Goal: Information Seeking & Learning: Learn about a topic

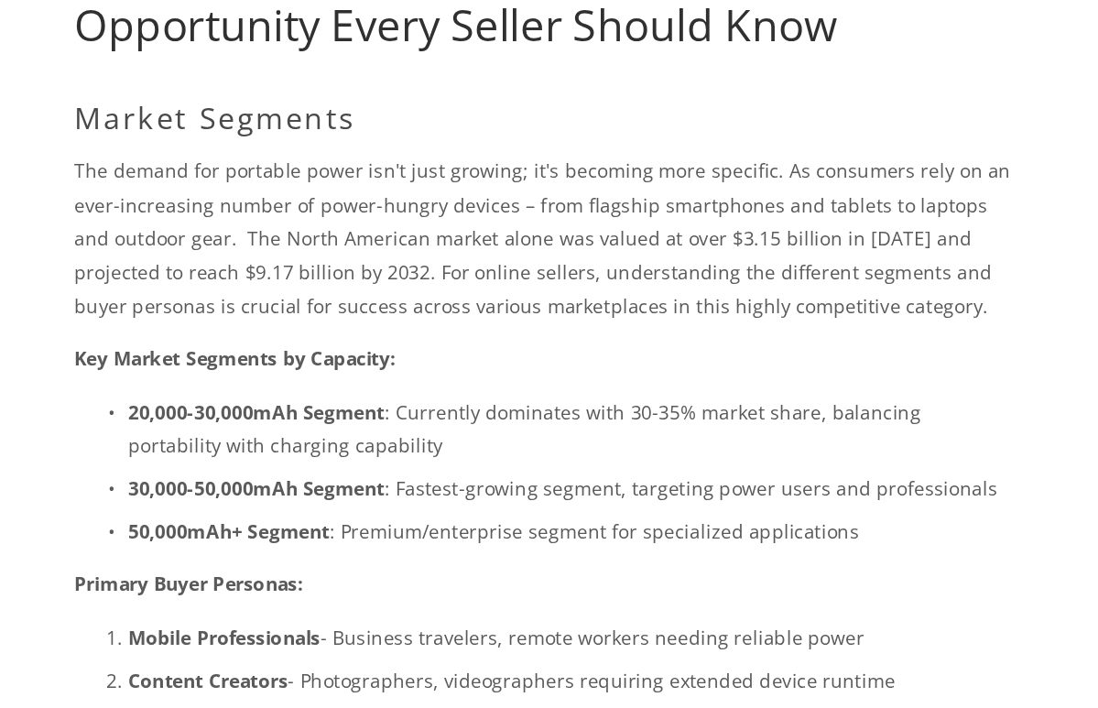
scroll to position [49, 0]
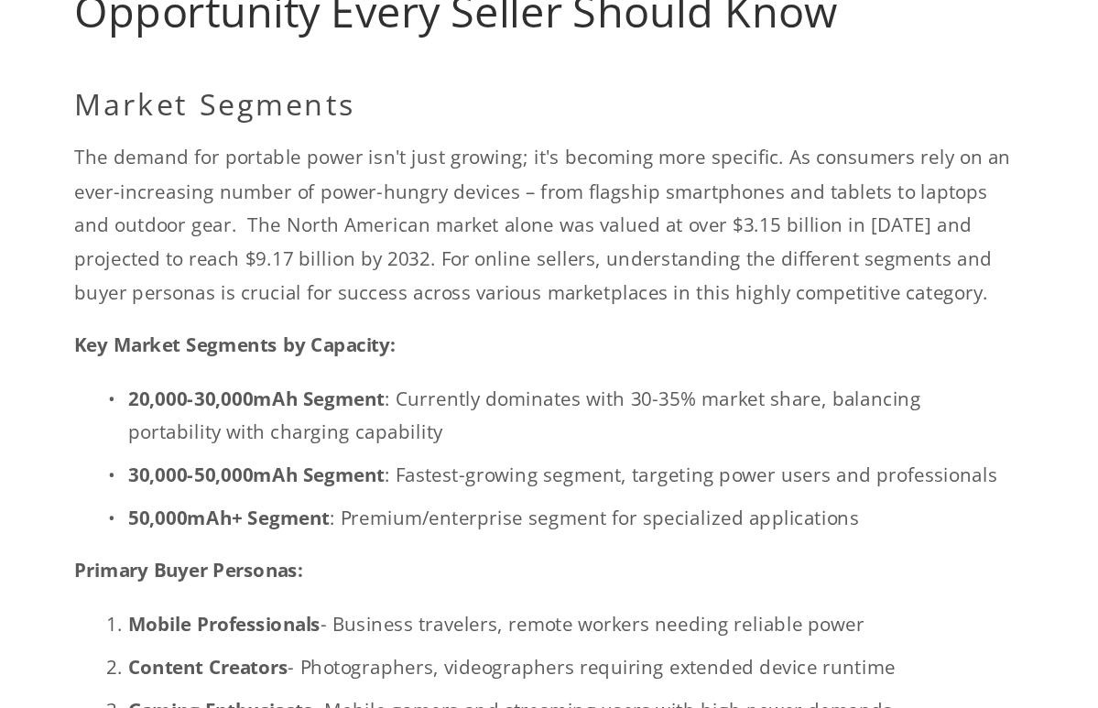
click at [431, 320] on p "The demand for portable power isn't just growing; it's becoming more specific. …" at bounding box center [433, 377] width 642 height 115
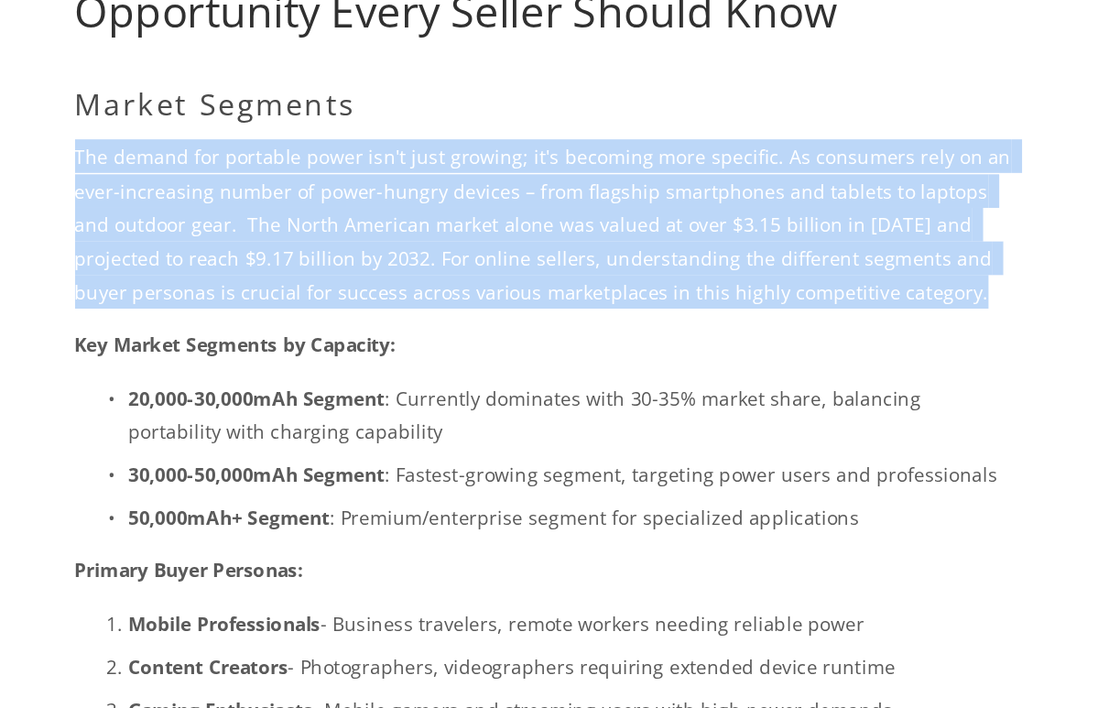
click at [431, 320] on p "The demand for portable power isn't just growing; it's becoming more specific. …" at bounding box center [433, 377] width 642 height 115
click at [430, 320] on p "The demand for portable power isn't just growing; it's becoming more specific. …" at bounding box center [433, 377] width 642 height 115
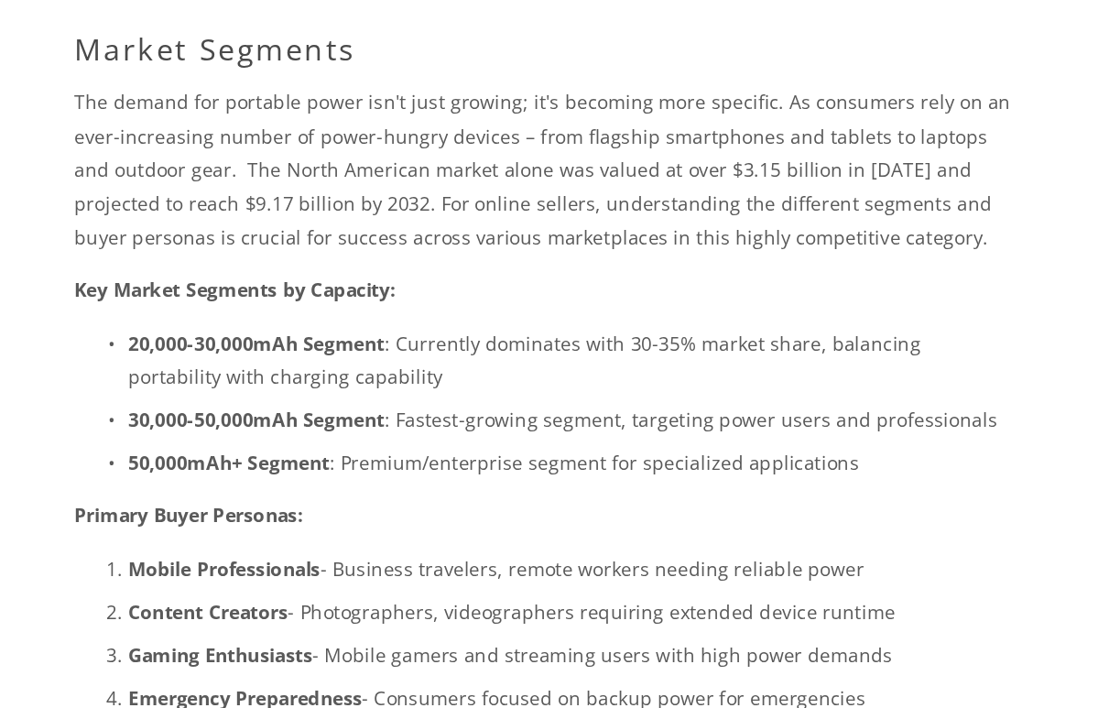
scroll to position [88, 0]
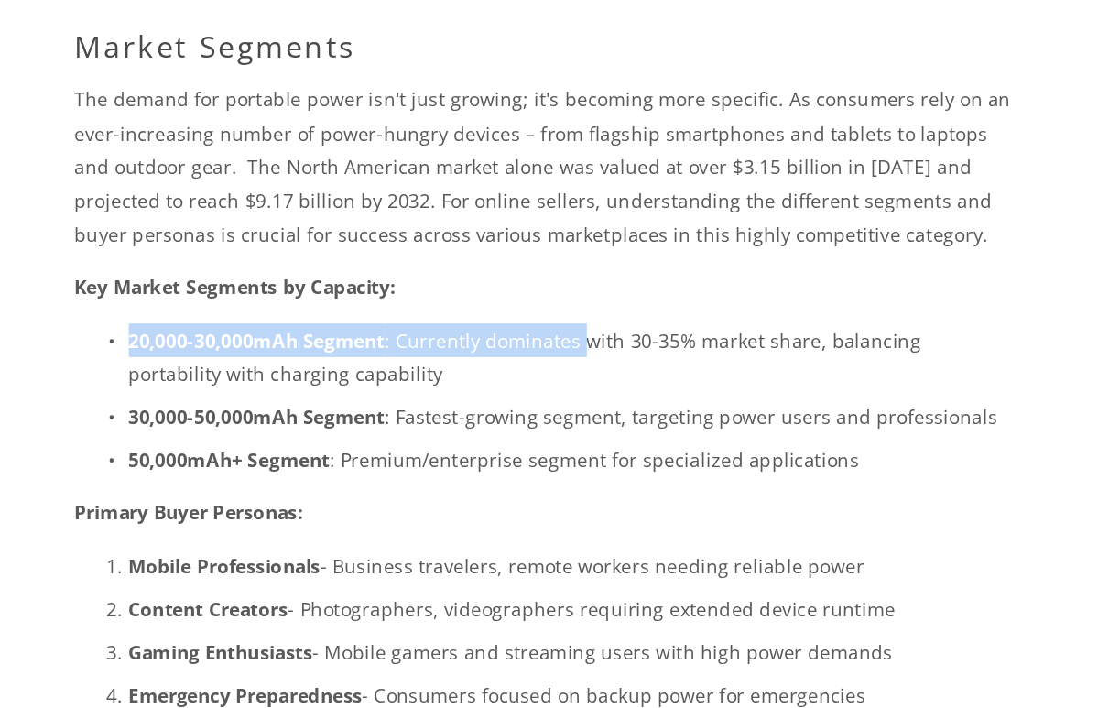
drag, startPoint x: 604, startPoint y: 205, endPoint x: 392, endPoint y: 222, distance: 213.1
click at [392, 244] on div "Market Segments The demand for portable power isn't just growing; it's becoming…" at bounding box center [433, 532] width 642 height 576
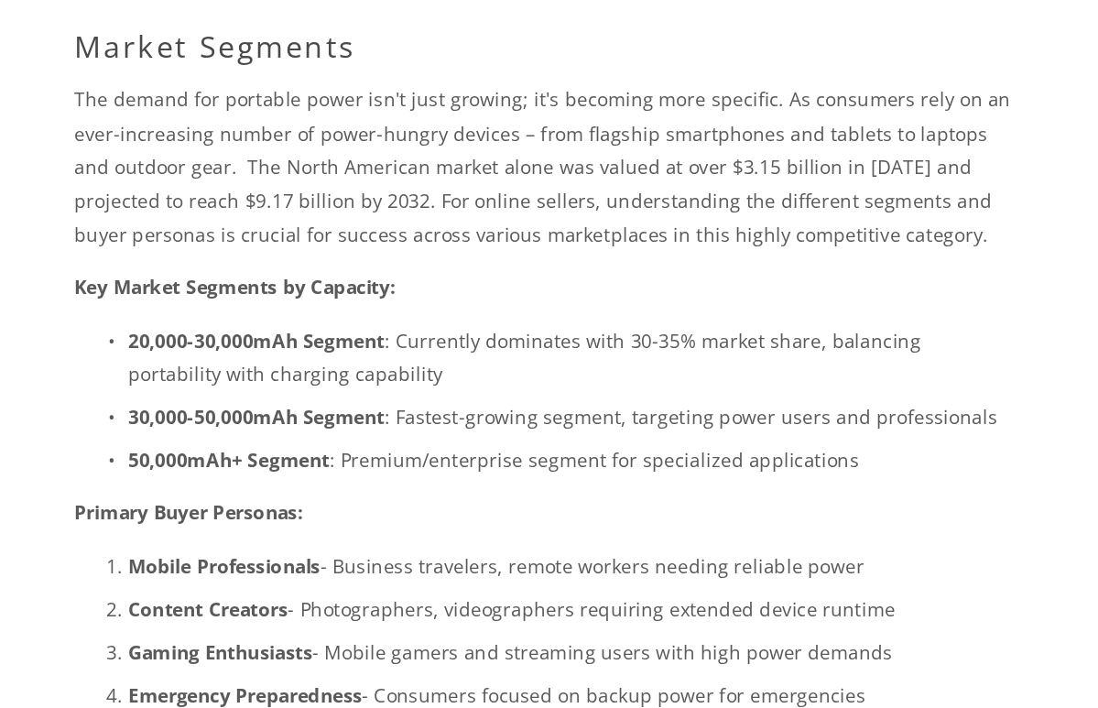
click at [301, 498] on p "30,000-50,000mAh Segment : Fastest-growing segment, targeting power users and p…" at bounding box center [450, 509] width 605 height 23
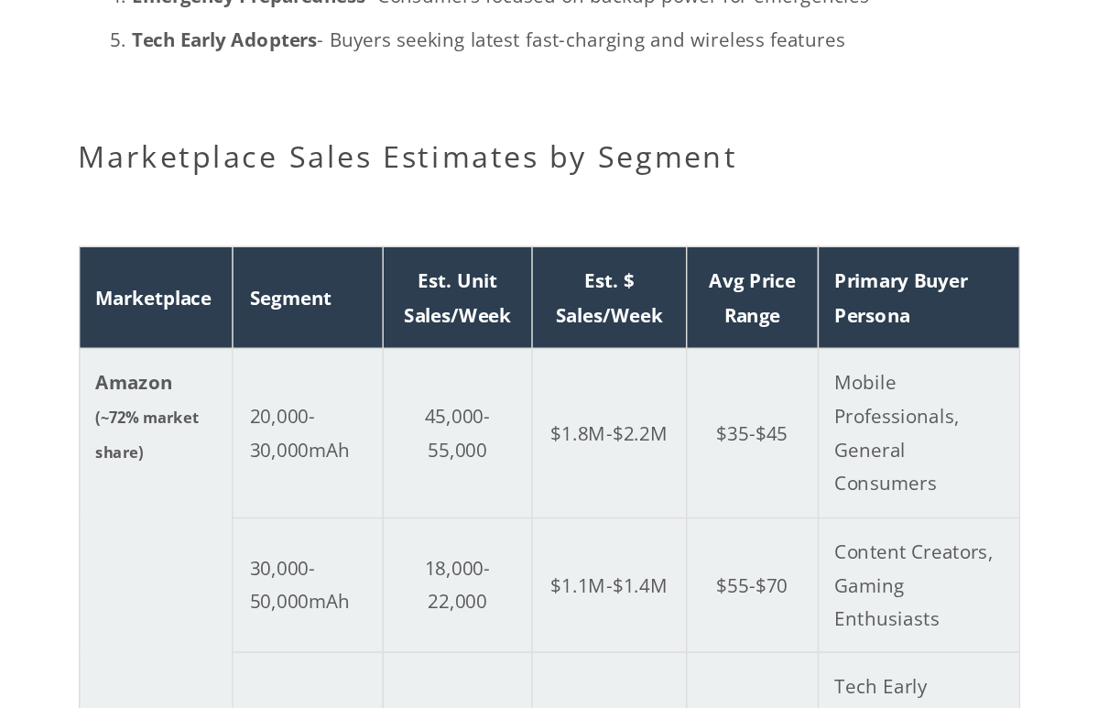
scroll to position [732, 0]
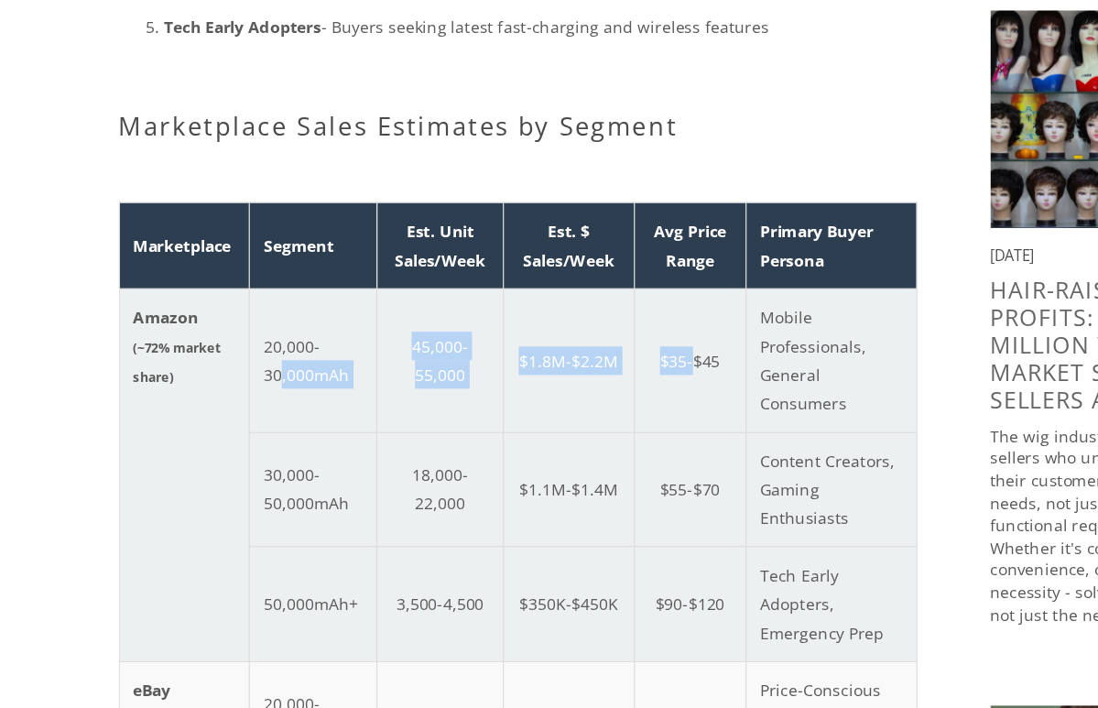
drag, startPoint x: 226, startPoint y: 284, endPoint x: 533, endPoint y: 288, distance: 306.8
click at [534, 296] on tr "Amazon (~72% market share) 20,000-30,000mAh 45,000-55,000 $1.8M-$2.2M $35-$45 M…" at bounding box center [432, 353] width 641 height 115
click at [297, 310] on td "20,000-30,000mAh" at bounding box center [268, 353] width 103 height 115
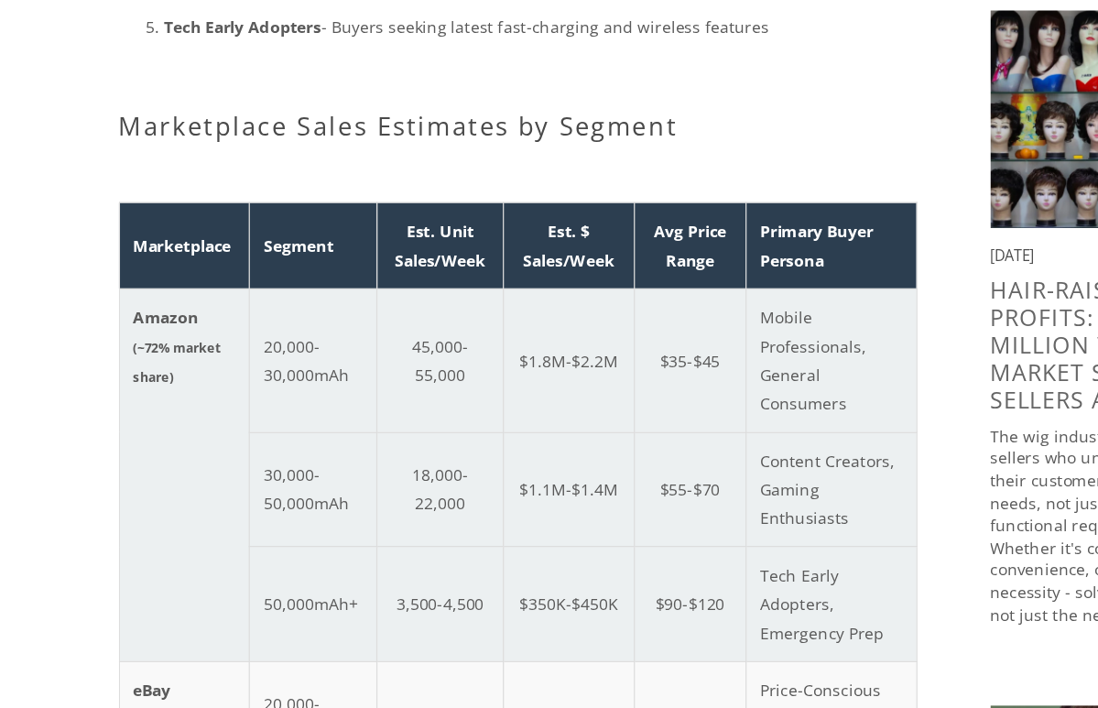
click at [171, 309] on td "Amazon (~72% market share)" at bounding box center [164, 445] width 105 height 299
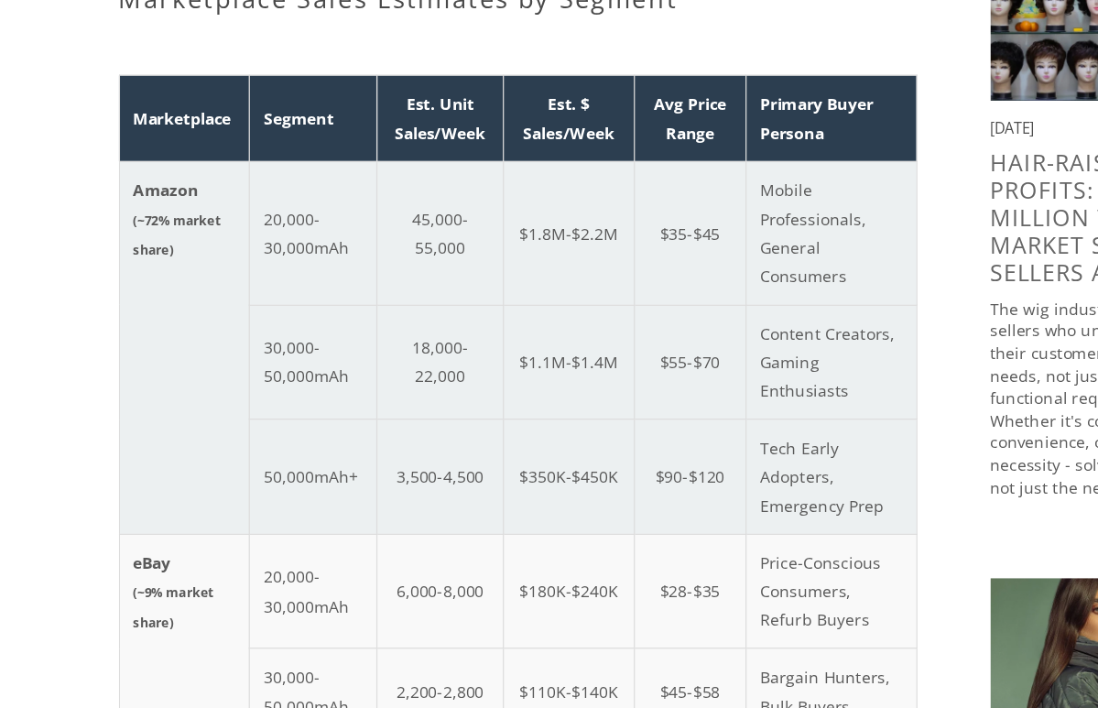
scroll to position [763, 0]
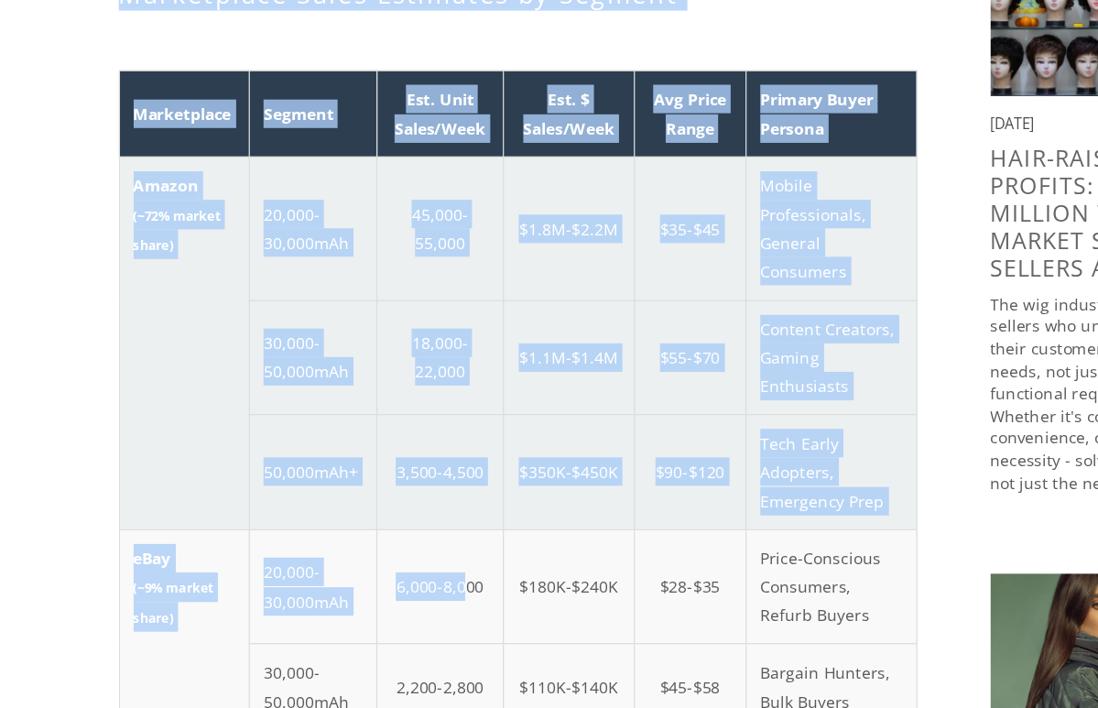
drag, startPoint x: 222, startPoint y: 382, endPoint x: 364, endPoint y: 392, distance: 143.2
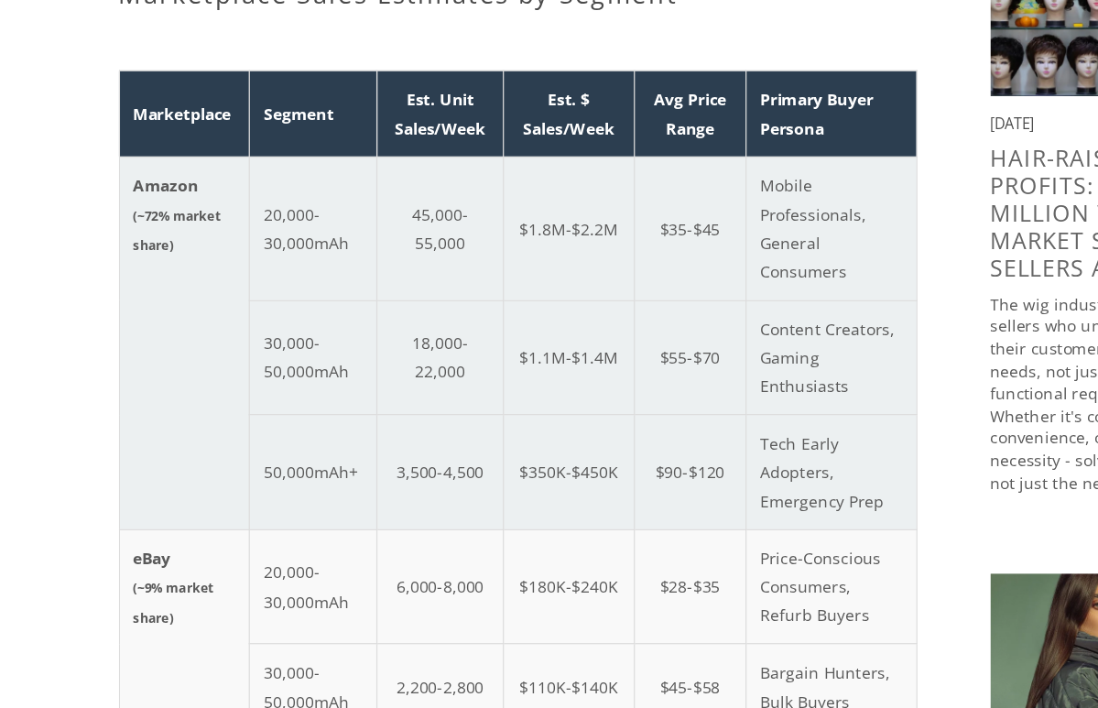
click at [428, 564] on td "$180K-$240K" at bounding box center [472, 610] width 105 height 92
click at [643, 265] on td "Mobile Professionals, General Consumers" at bounding box center [683, 322] width 137 height 115
click at [641, 265] on td "Mobile Professionals, General Consumers" at bounding box center [683, 322] width 137 height 115
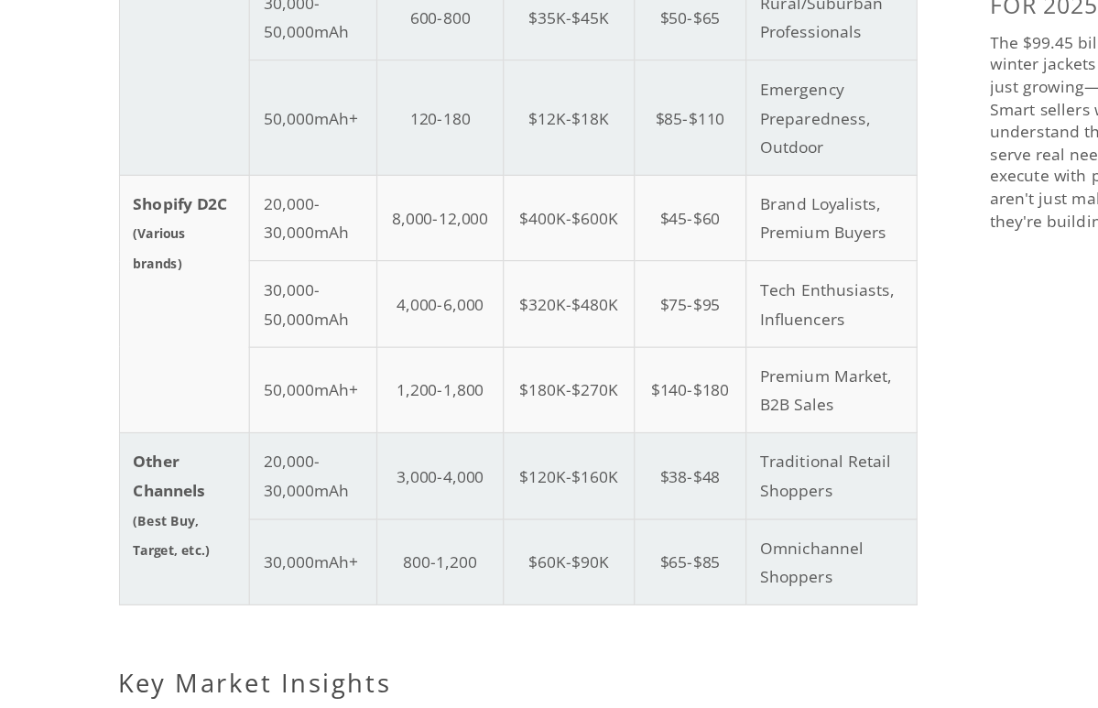
scroll to position [1557, 0]
